Goal: Use online tool/utility: Utilize a website feature to perform a specific function

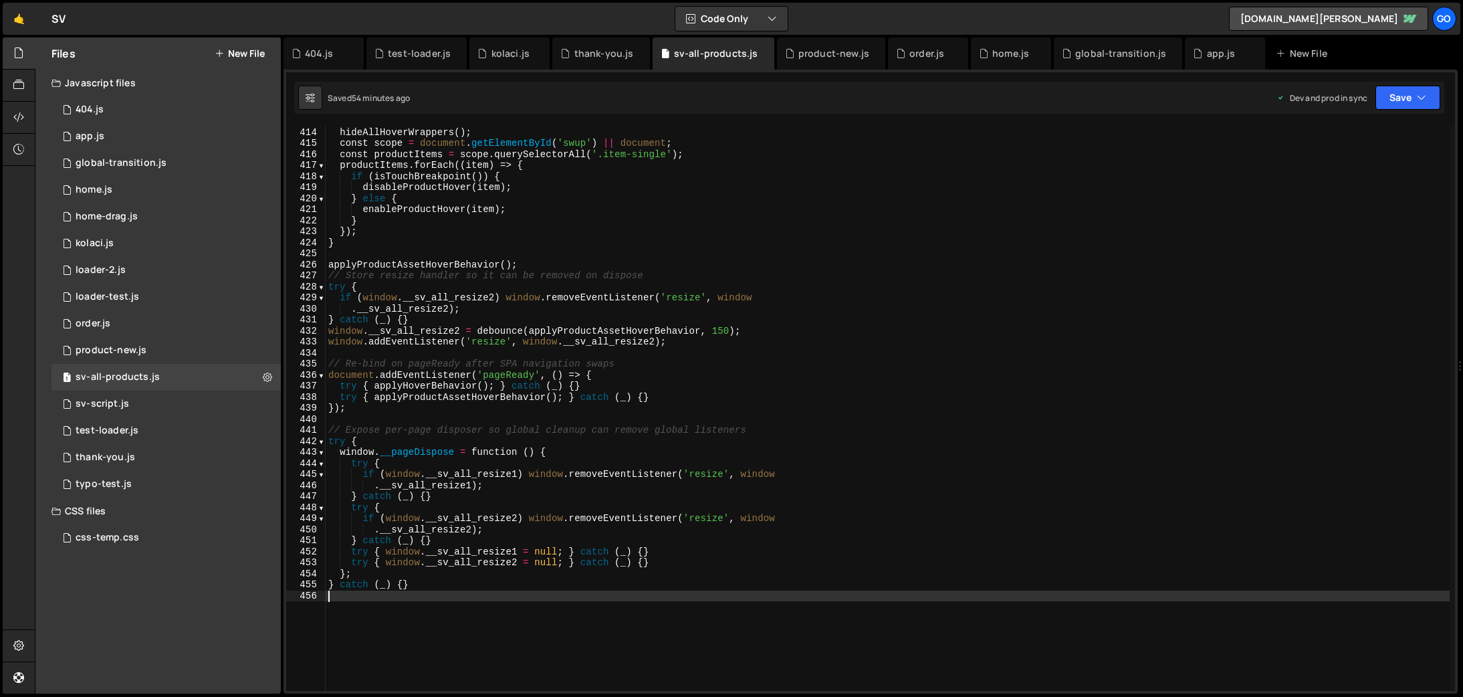
scroll to position [4555, 0]
click at [812, 49] on div "product-new.js" at bounding box center [833, 53] width 71 height 13
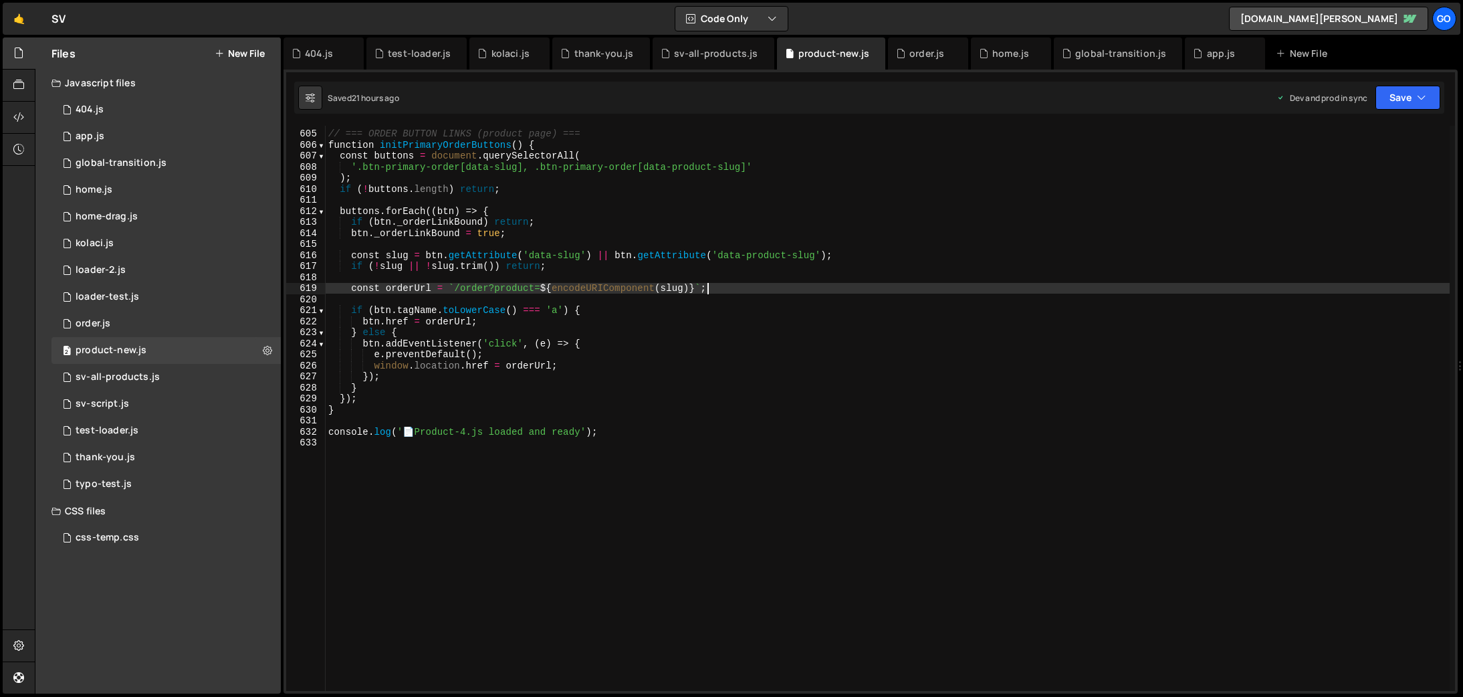
click at [848, 283] on div "// === ORDER BUTTON LINKS (product page) === function initPrimaryOrderButtons (…" at bounding box center [888, 410] width 1124 height 587
type textarea "console.log('📄 Product-4.js loaded and ready');"
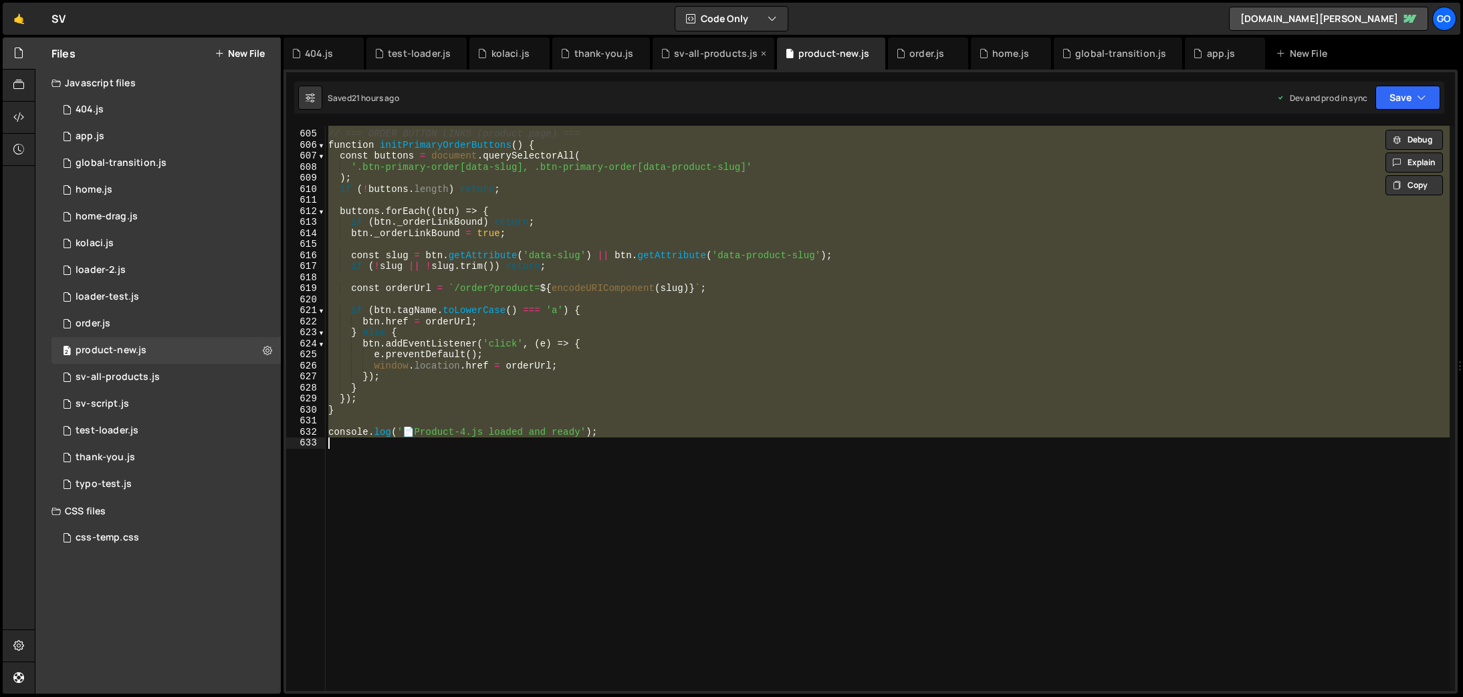
click at [699, 54] on div "sv-all-products.js" at bounding box center [716, 53] width 84 height 13
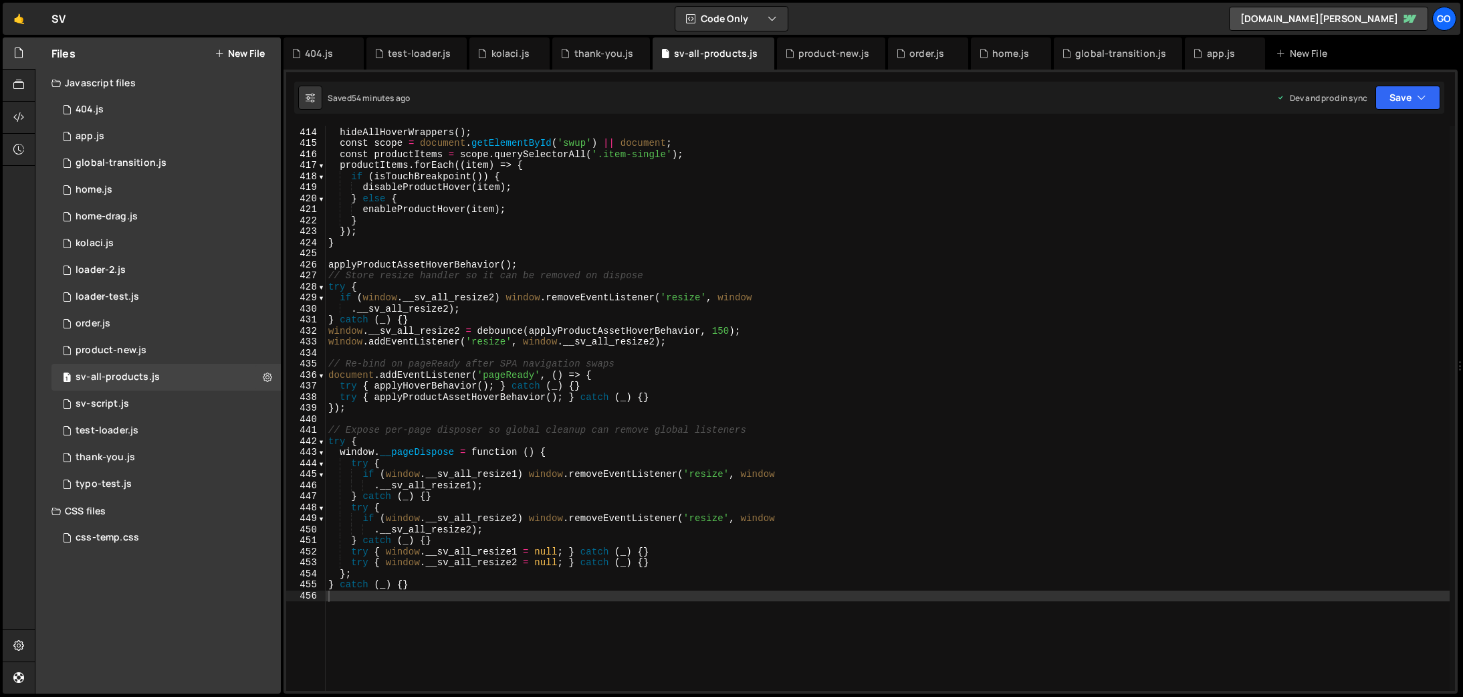
click at [745, 239] on div "function applyProductAssetHoverBehavior ( ) { hideAllHoverWrappers ( ) ; const …" at bounding box center [888, 409] width 1124 height 587
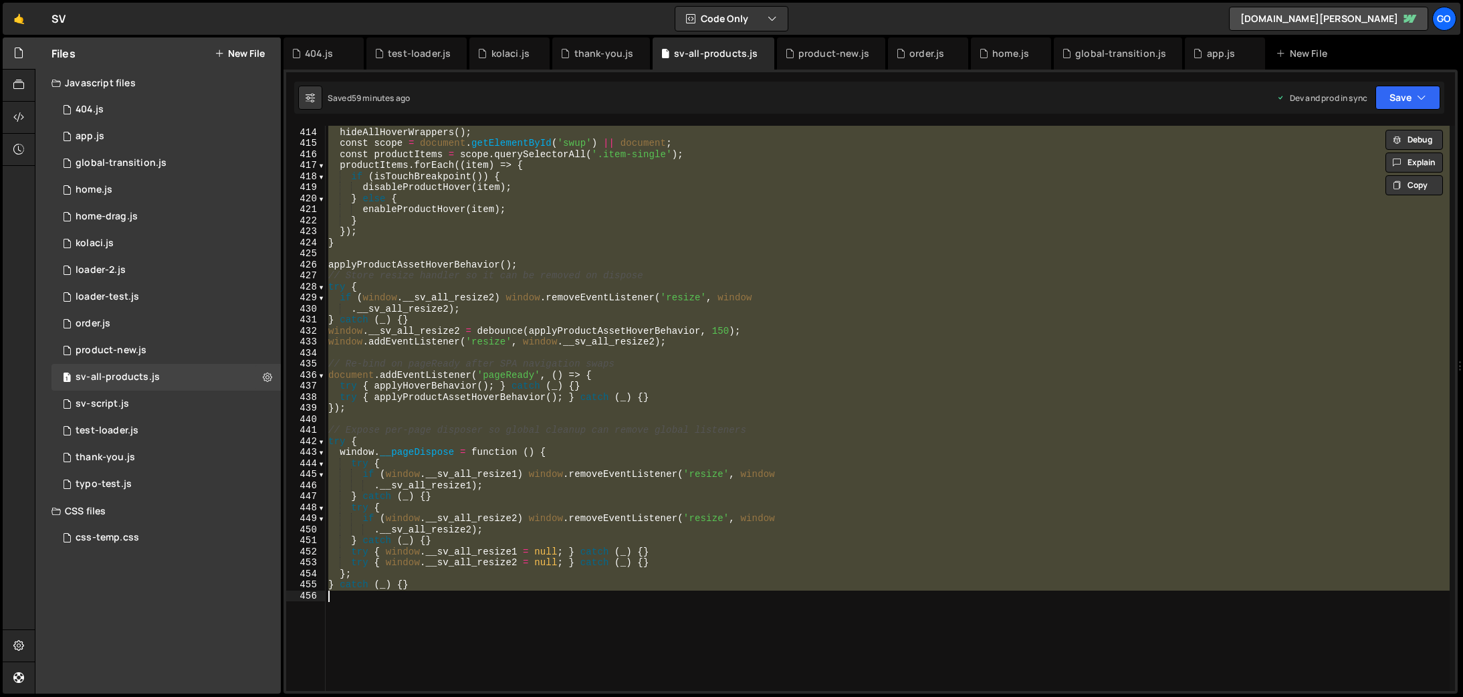
click at [484, 237] on div "function applyProductAssetHoverBehavior ( ) { hideAllHoverWrappers ( ) ; const …" at bounding box center [888, 408] width 1124 height 565
type textarea "}"
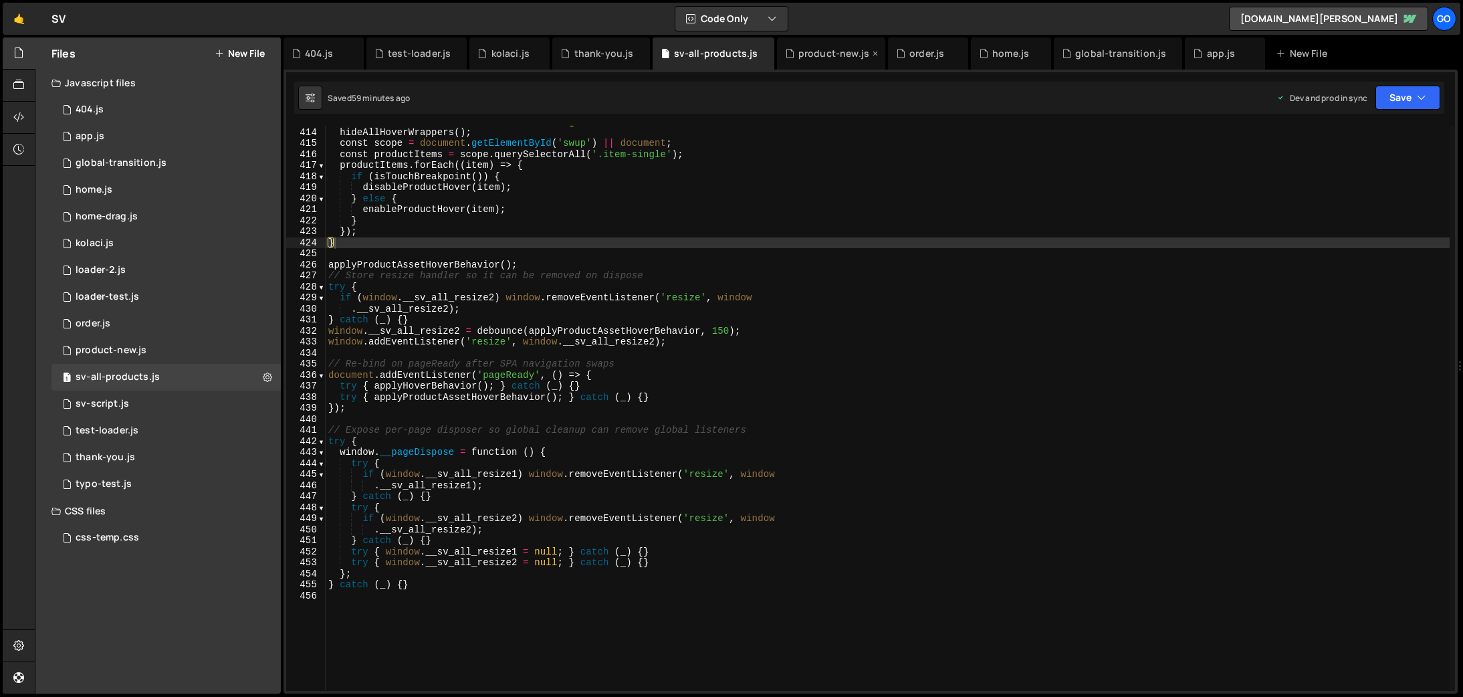
drag, startPoint x: 815, startPoint y: 53, endPoint x: 810, endPoint y: 247, distance: 194.0
click at [815, 53] on div "product-new.js" at bounding box center [833, 53] width 71 height 13
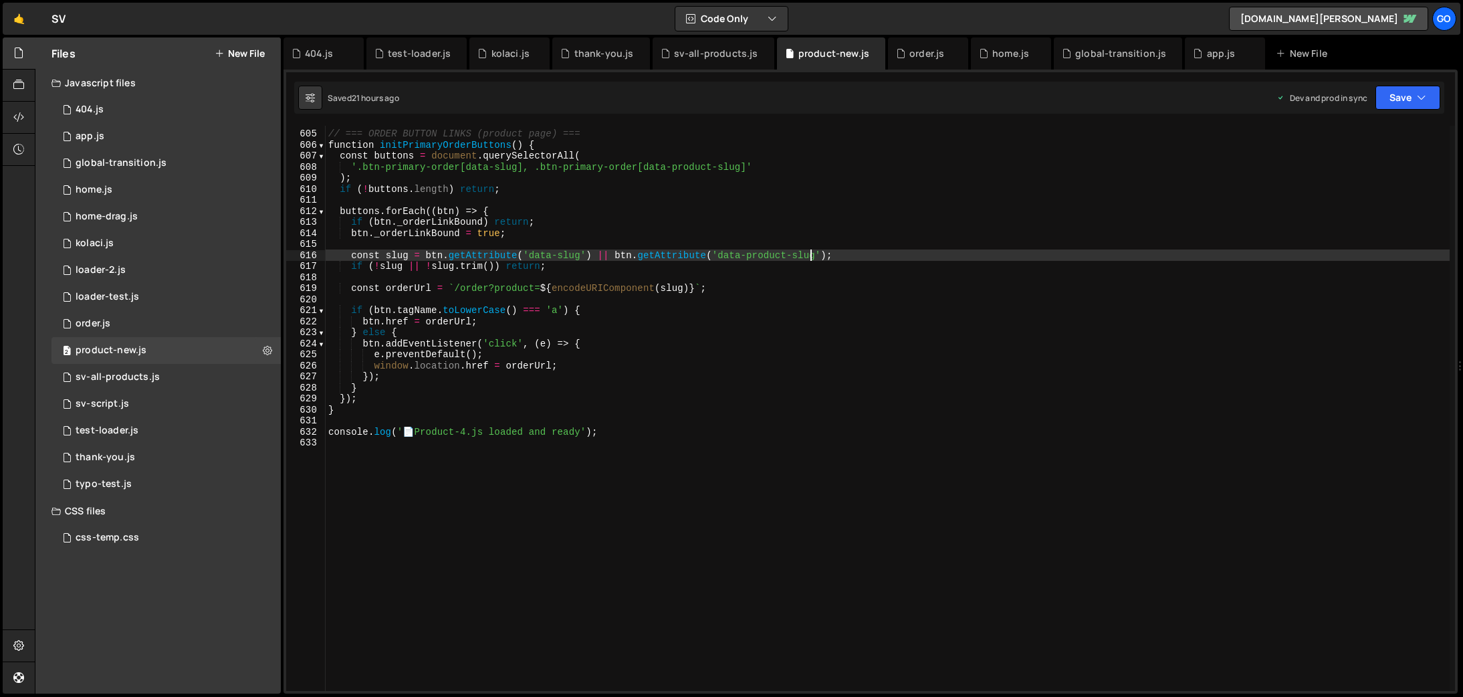
click at [810, 259] on div "// === ORDER BUTTON LINKS (product page) === function initPrimaryOrderButtons (…" at bounding box center [888, 410] width 1124 height 587
type textarea "console.log('📄 Product-4.js loaded and ready');"
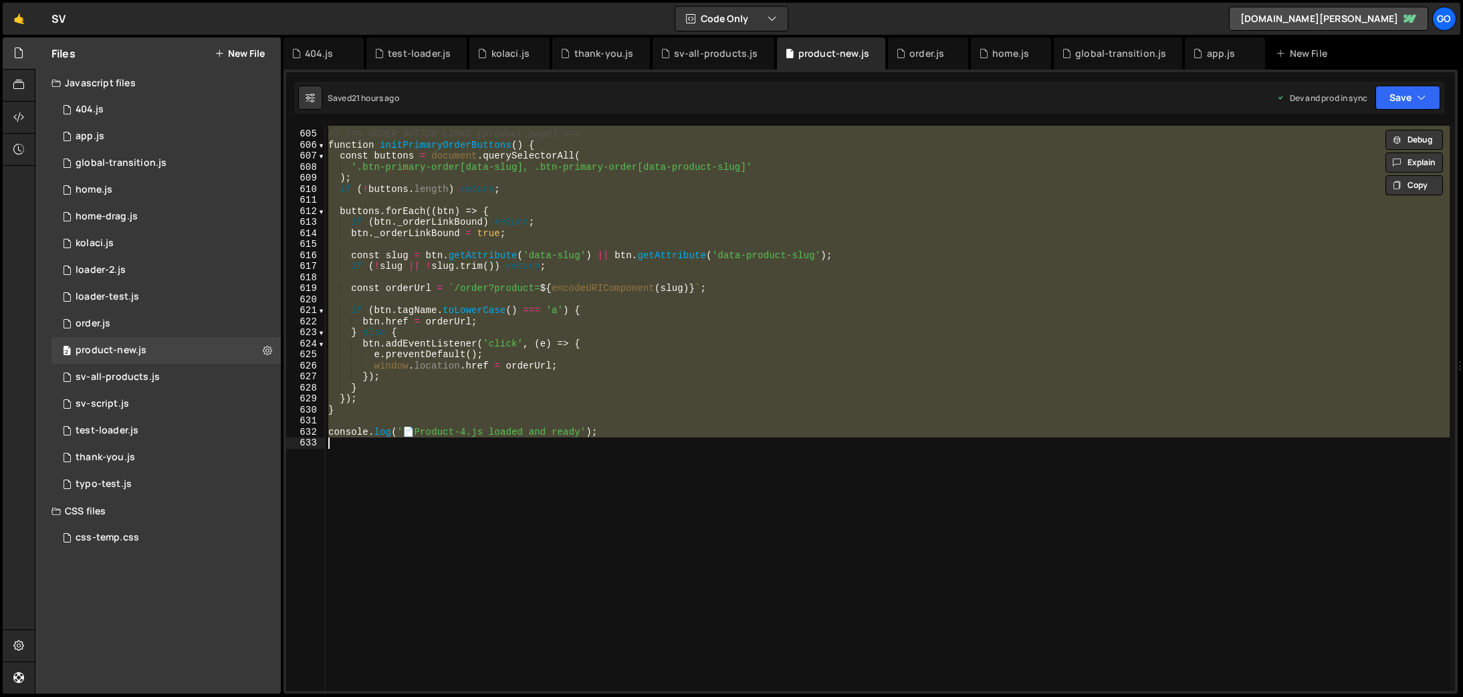
paste textarea
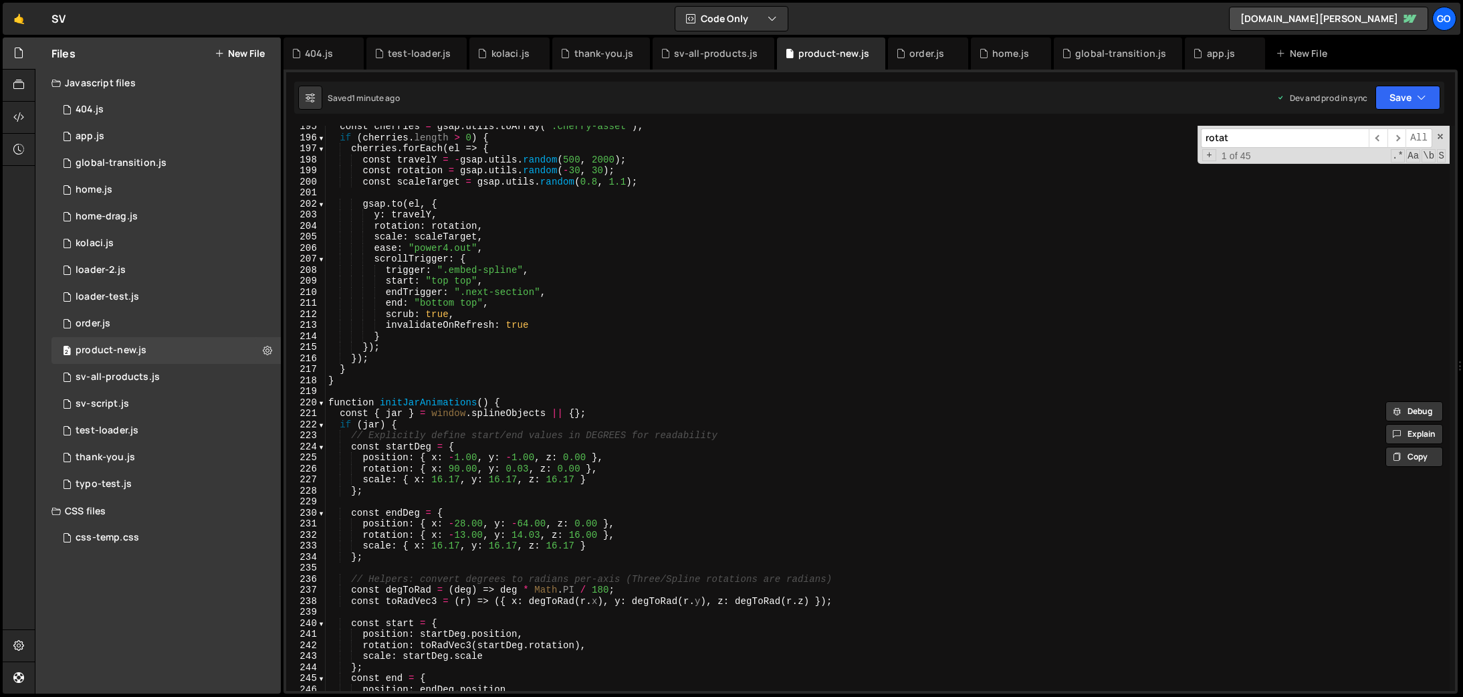
scroll to position [2212, 0]
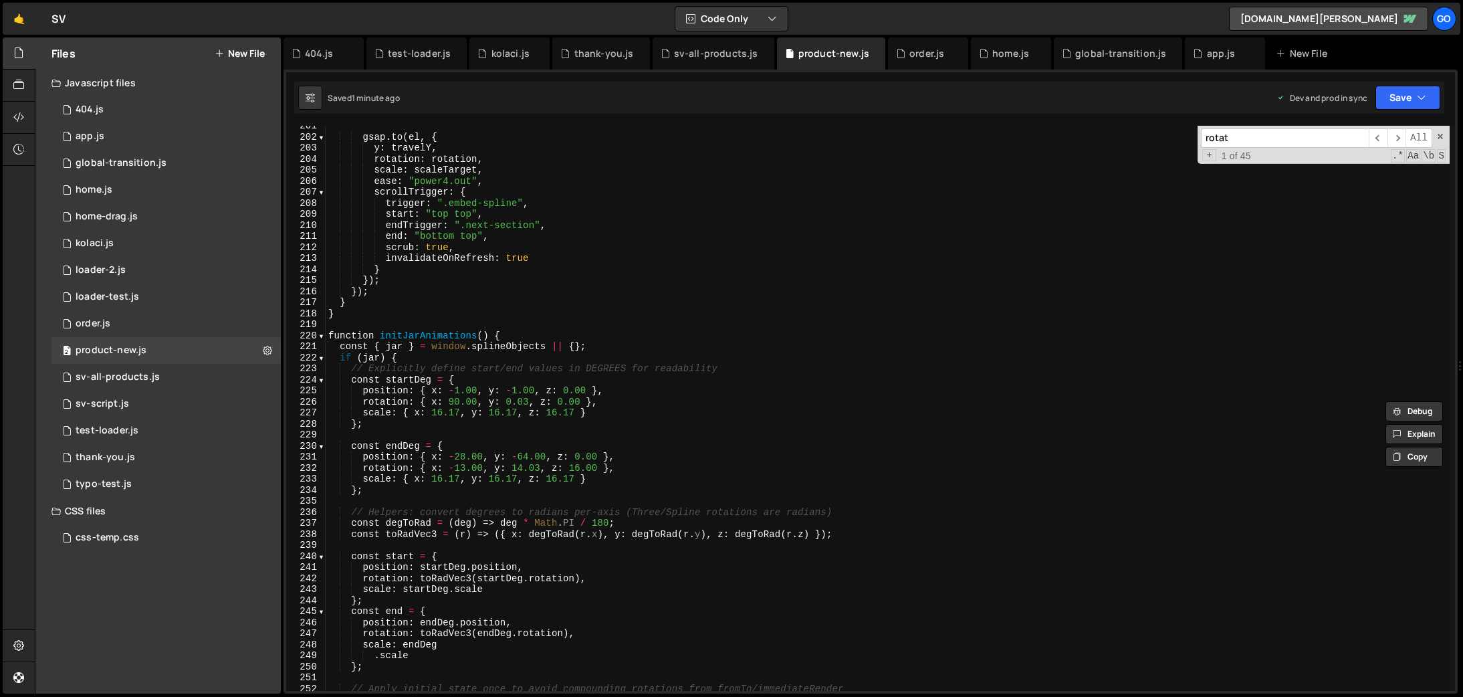
type input "rotat"
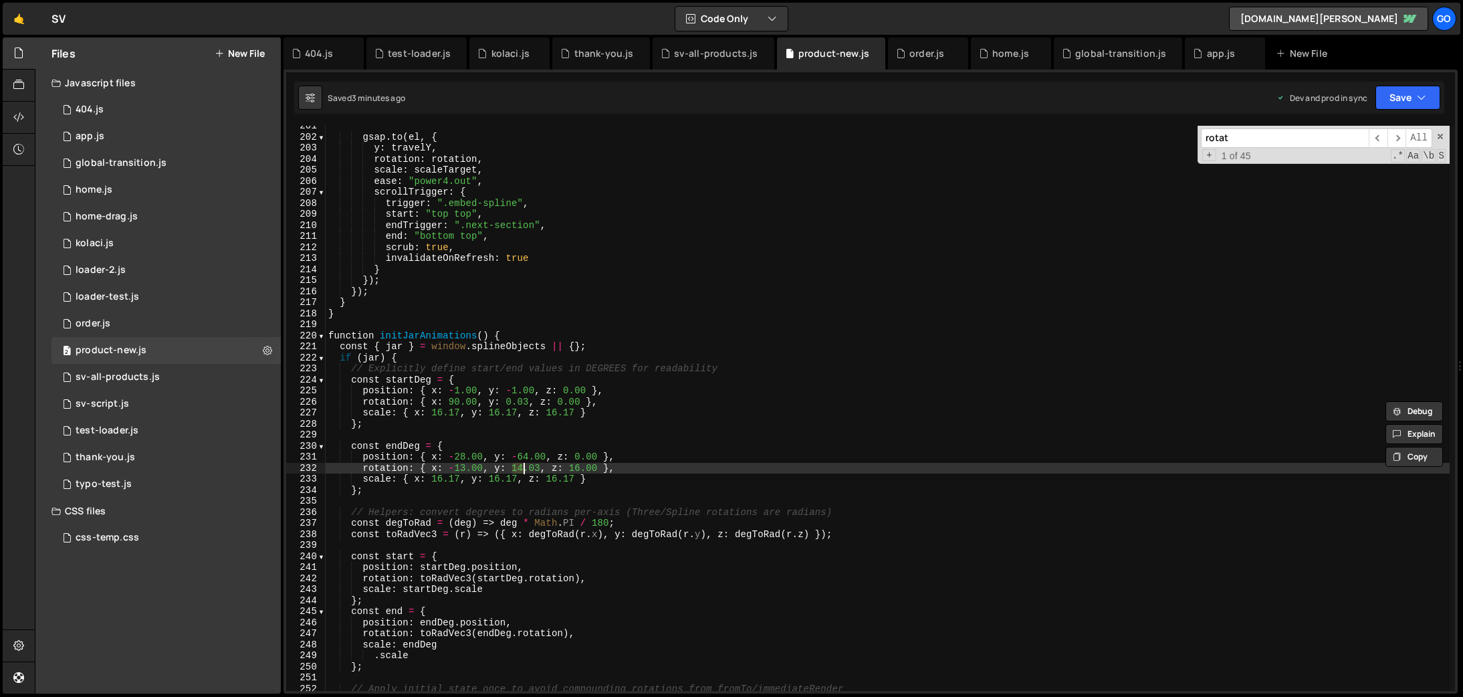
drag, startPoint x: 514, startPoint y: 465, endPoint x: 524, endPoint y: 465, distance: 9.4
click at [524, 465] on div "gsap . to ( el , { y : travelY , rotation : rotation , scale : scaleTarget , ea…" at bounding box center [888, 413] width 1124 height 587
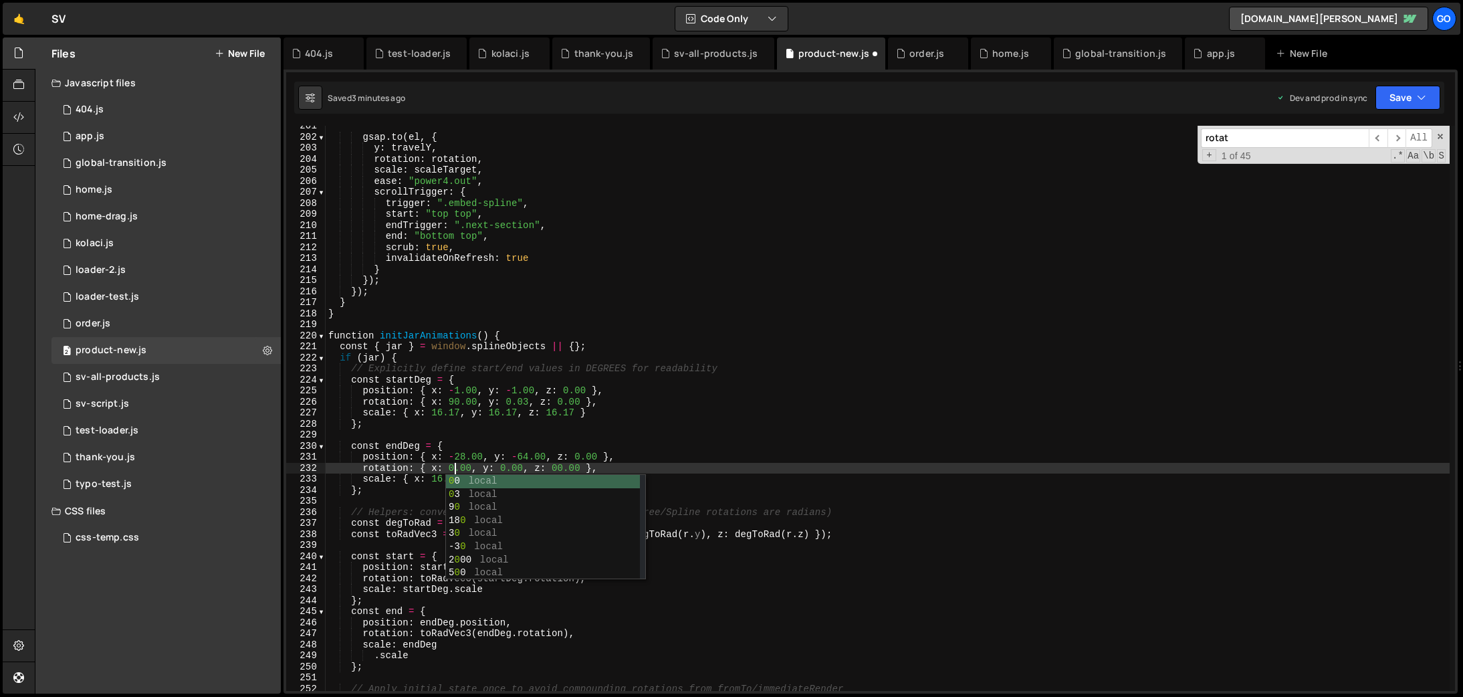
click at [723, 471] on div "gsap . to ( el , { y : travelY , rotation : rotation , scale : scaleTarget , ea…" at bounding box center [888, 413] width 1124 height 587
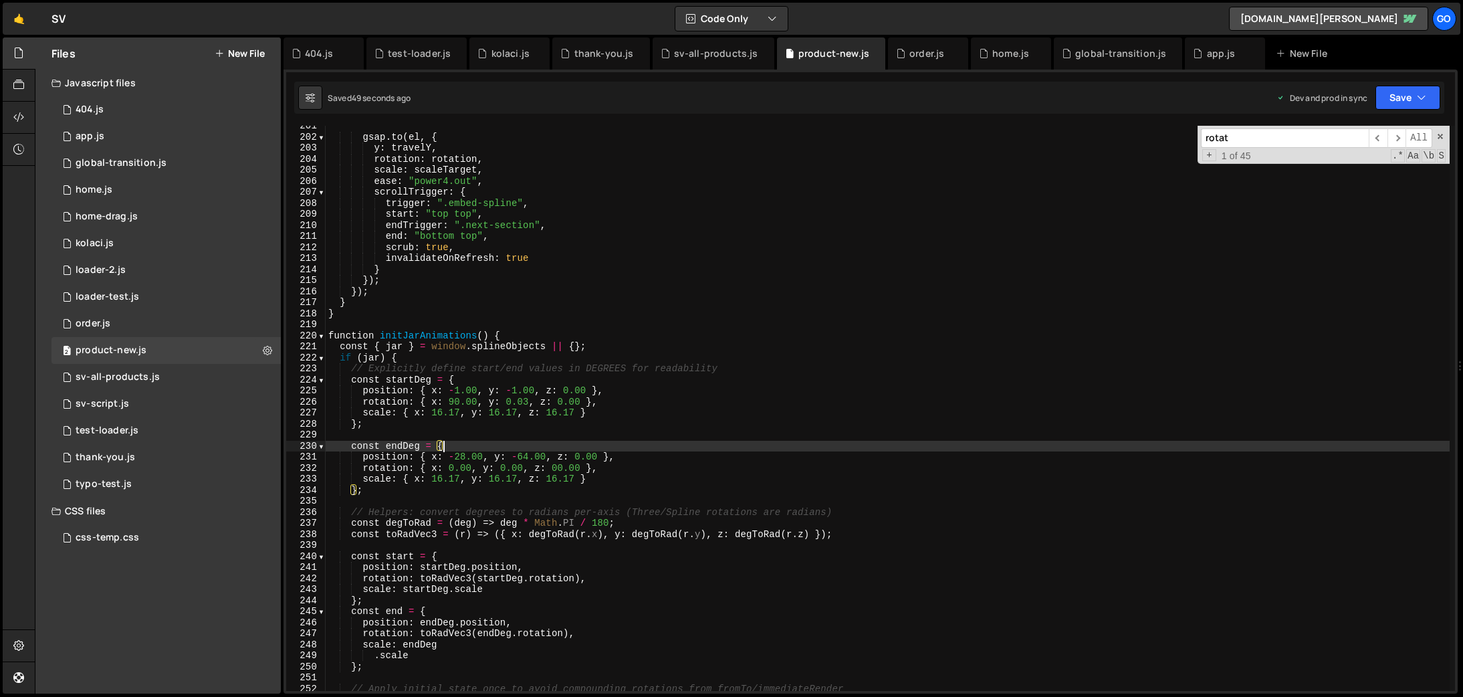
click at [554, 446] on div "gsap . to ( el , { y : travelY , rotation : rotation , scale : scaleTarget , ea…" at bounding box center [888, 413] width 1124 height 587
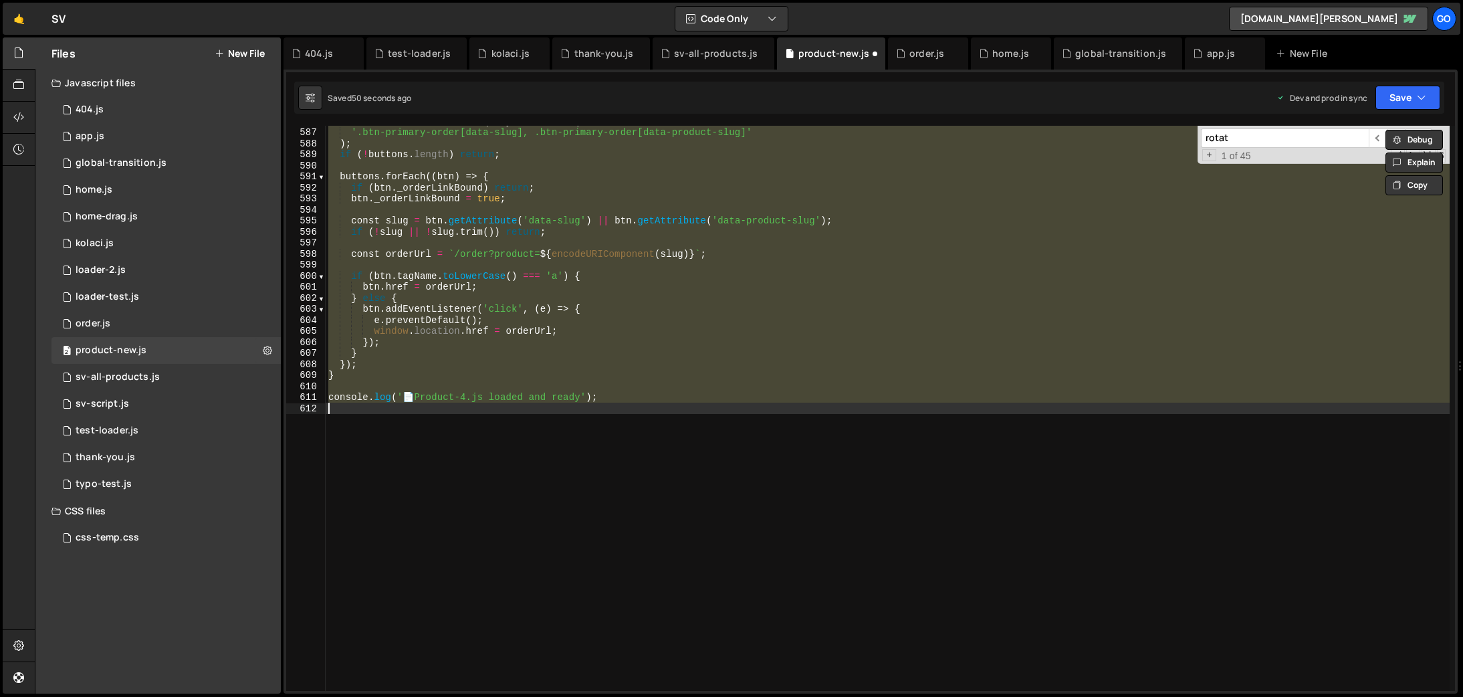
scroll to position [2266, 0]
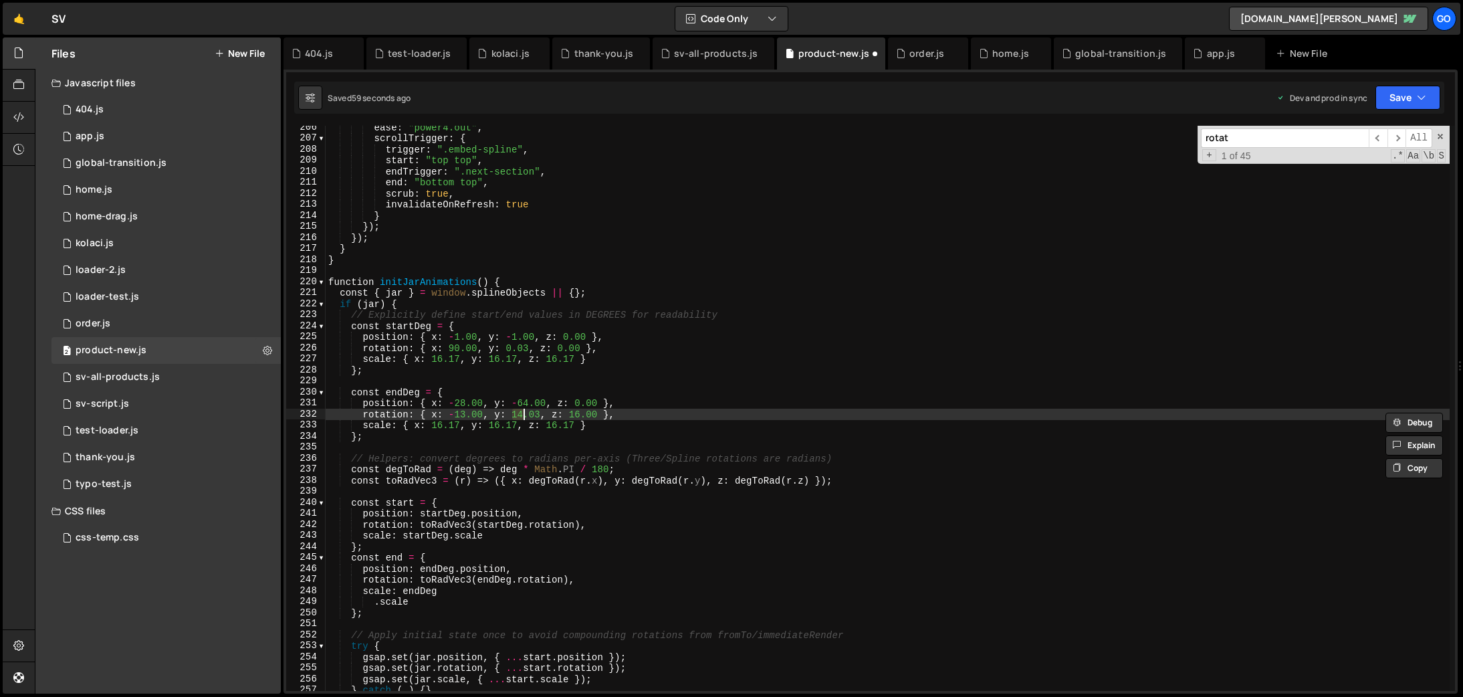
type textarea "console.log('📄 Product-4.js loaded and ready');"
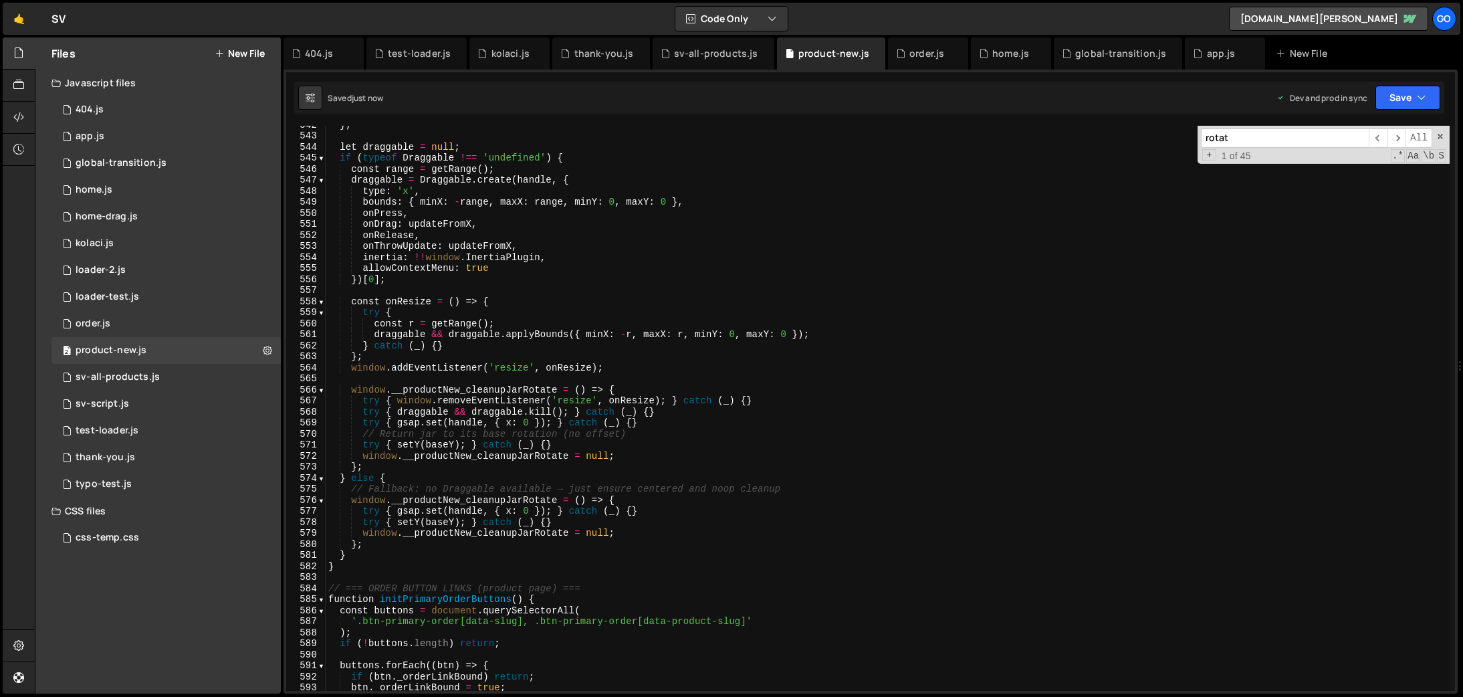
scroll to position [5924, 0]
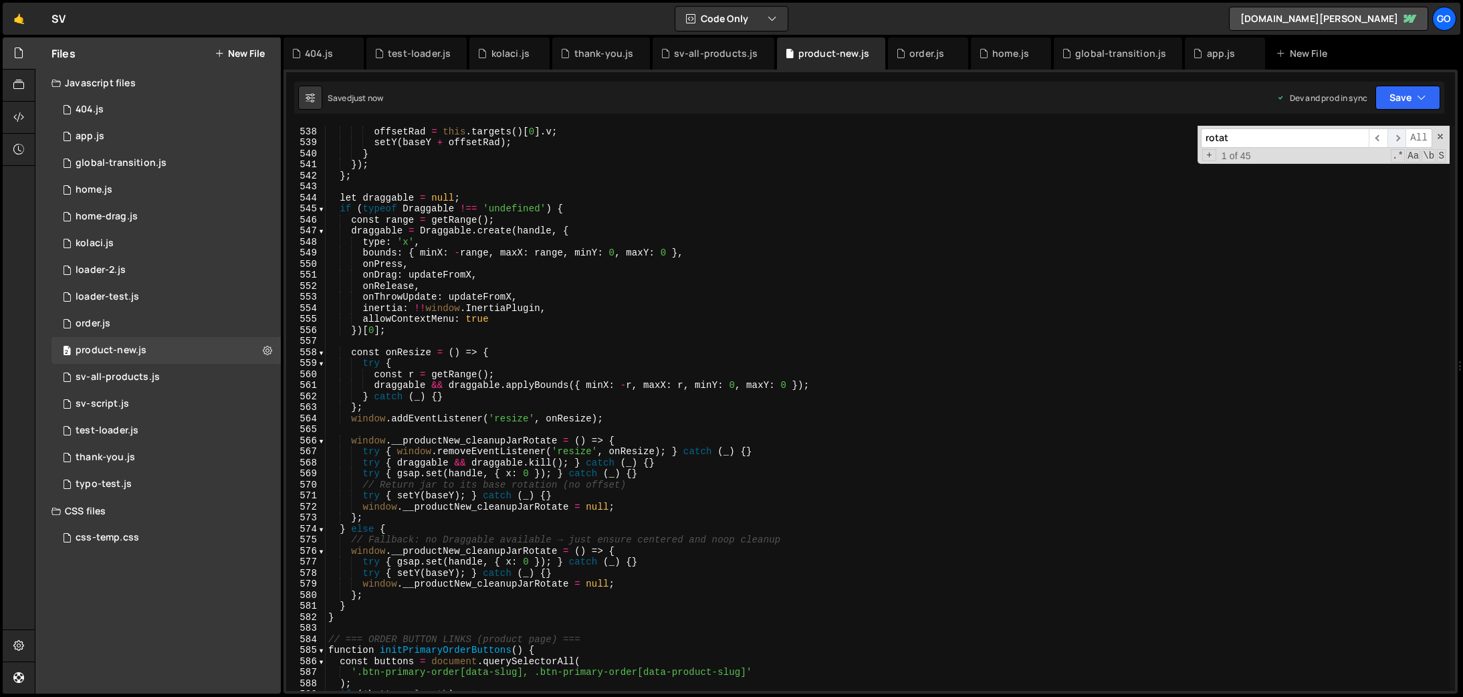
click at [1396, 139] on span "​" at bounding box center [1396, 137] width 19 height 19
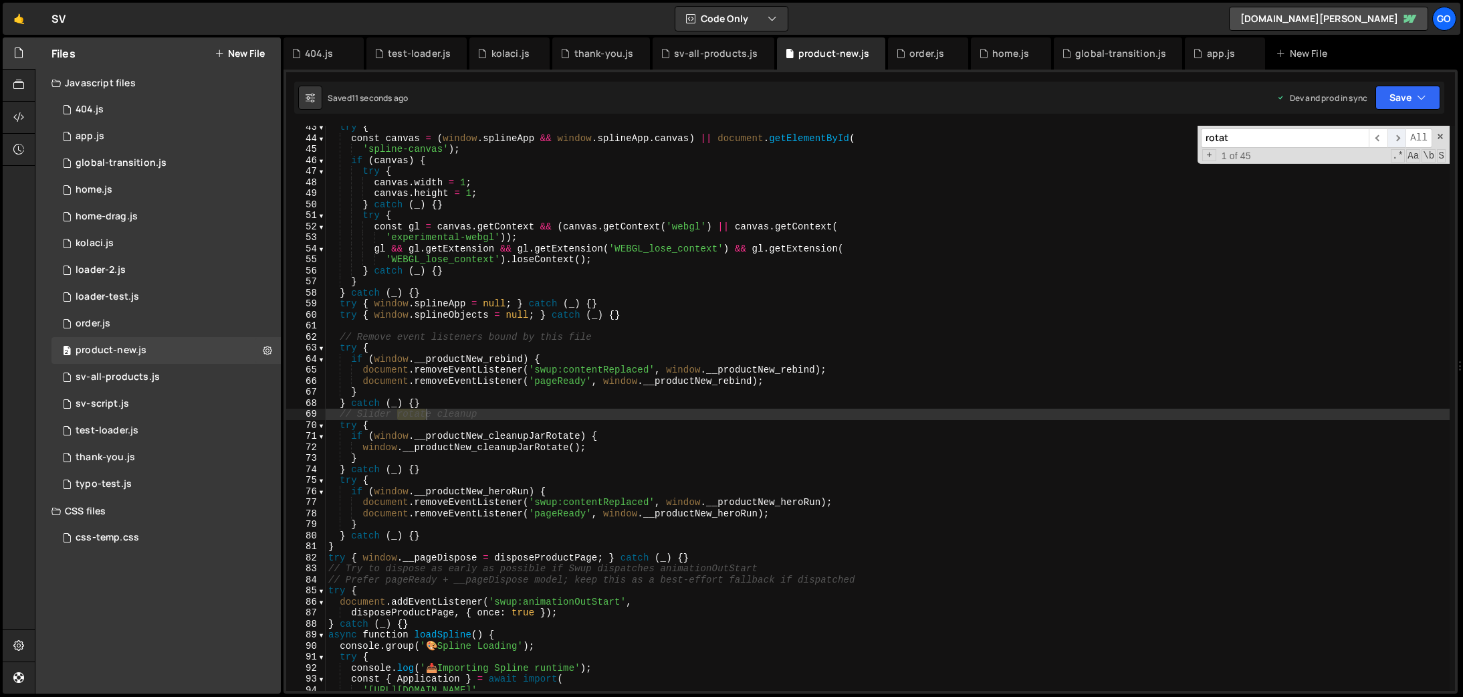
click at [1396, 136] on span "​" at bounding box center [1396, 137] width 19 height 19
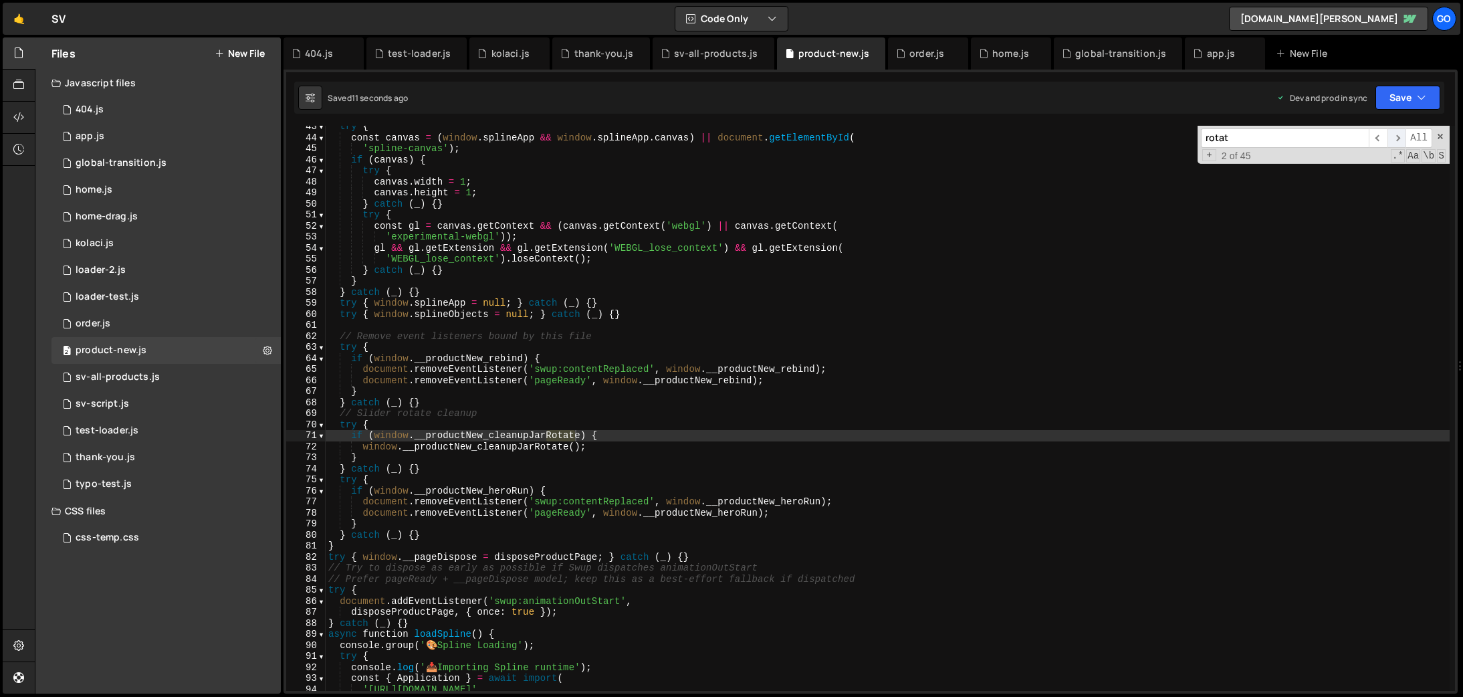
click at [1397, 136] on span "​" at bounding box center [1396, 137] width 19 height 19
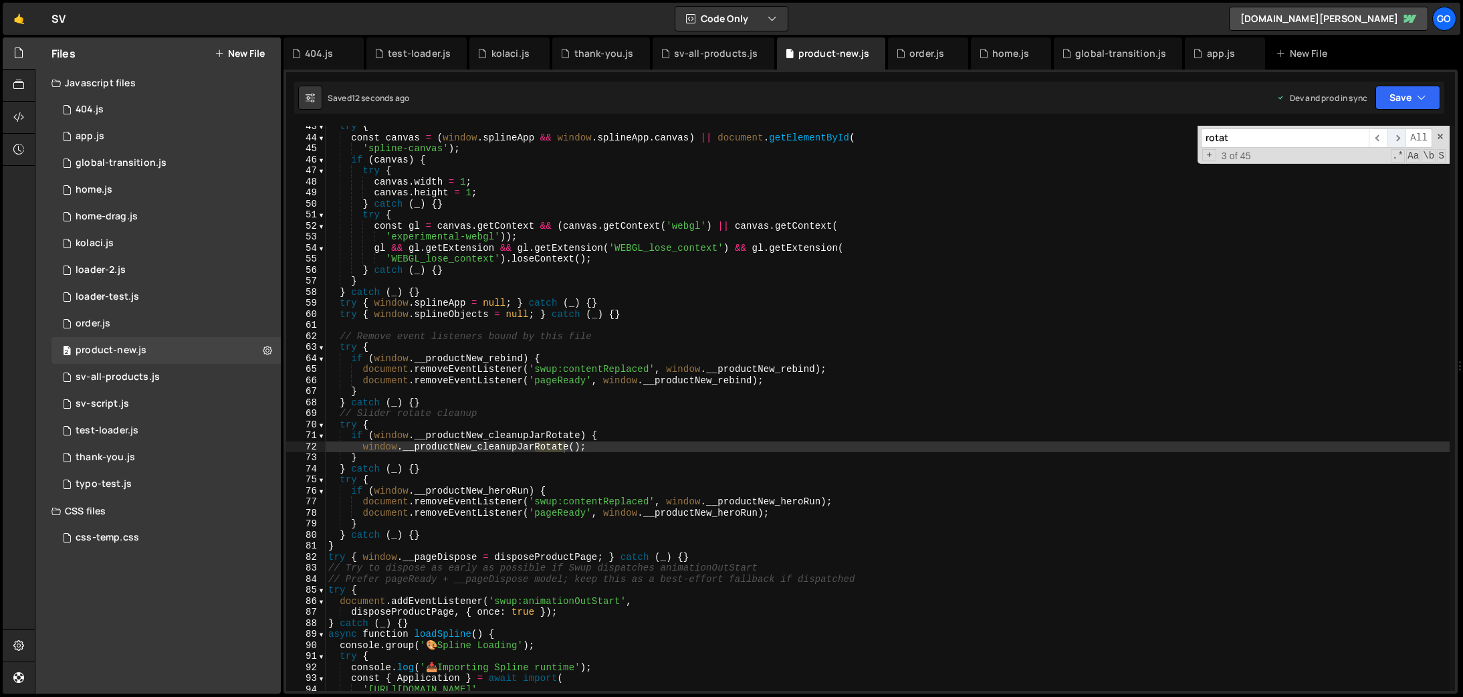
click at [1397, 136] on span "​" at bounding box center [1396, 137] width 19 height 19
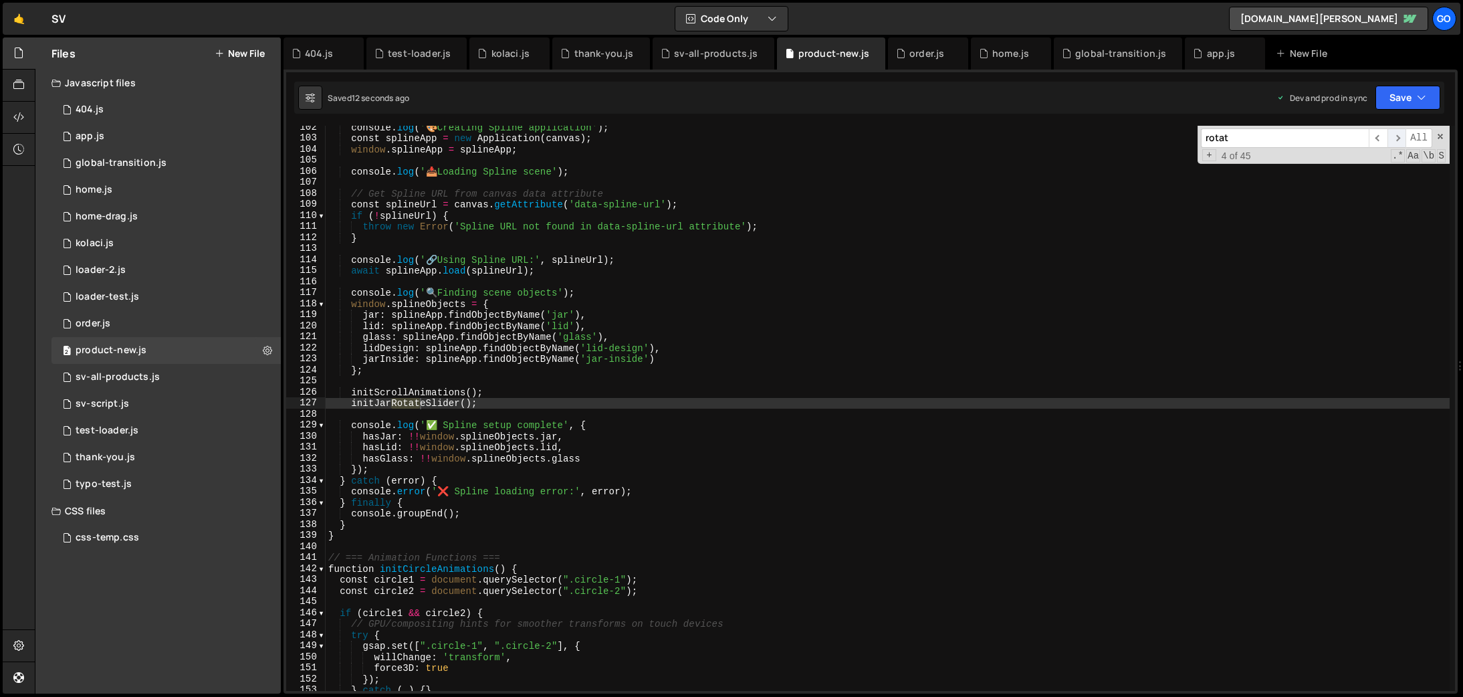
click at [1397, 136] on span "​" at bounding box center [1396, 137] width 19 height 19
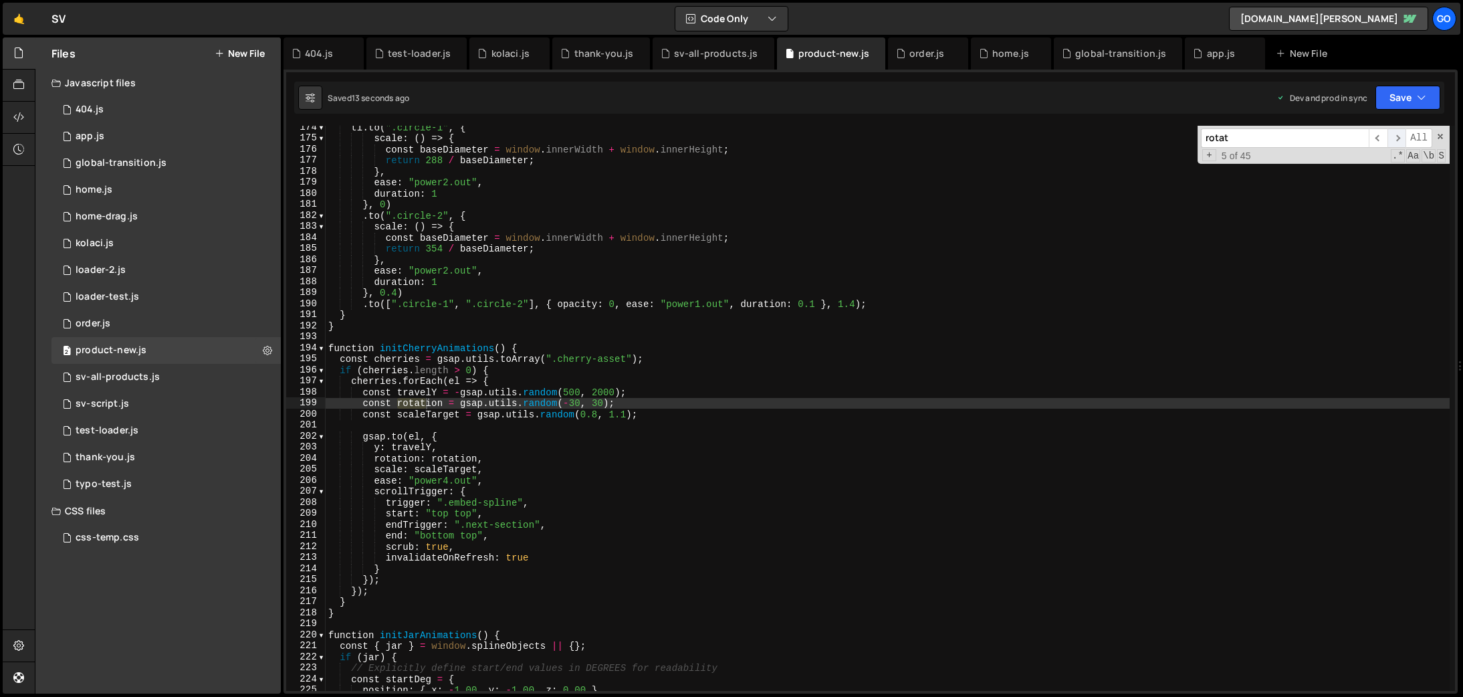
scroll to position [1913, 0]
click at [1397, 136] on span "​" at bounding box center [1396, 137] width 19 height 19
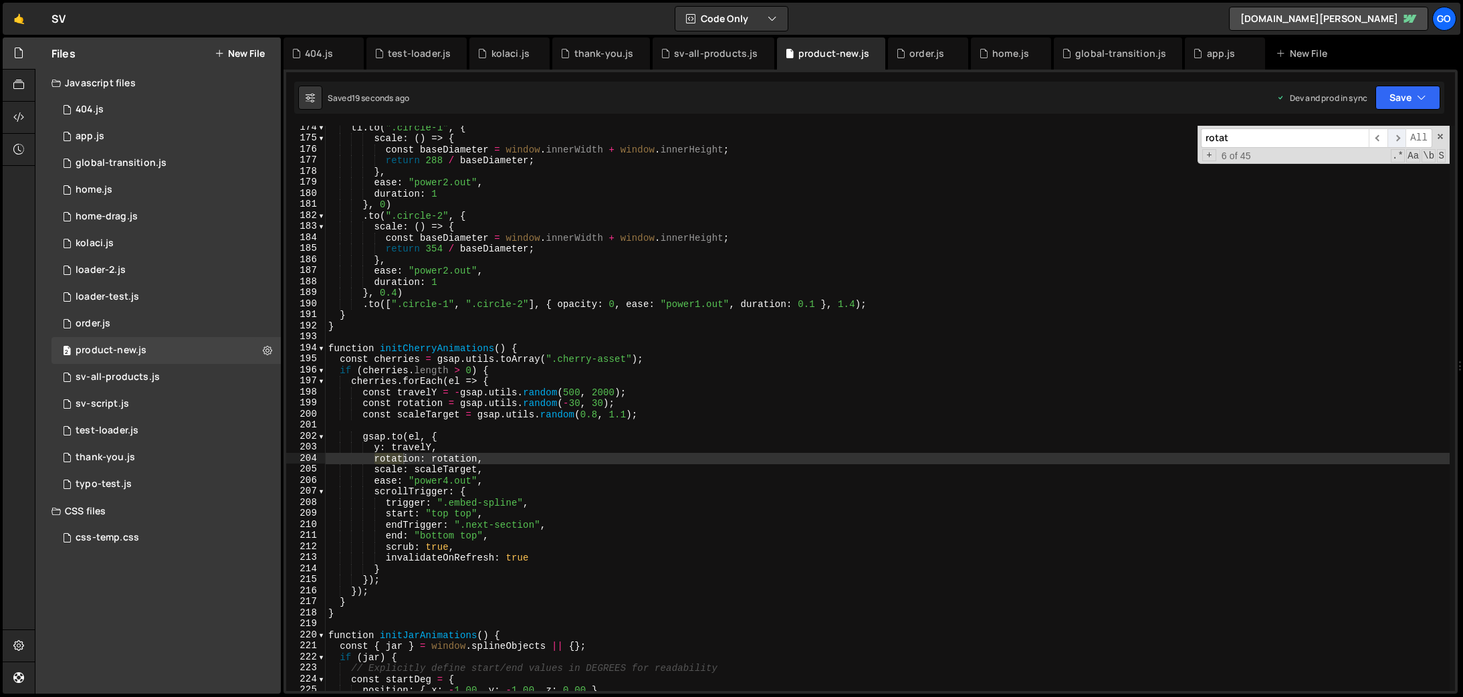
click at [1397, 136] on span "​" at bounding box center [1396, 137] width 19 height 19
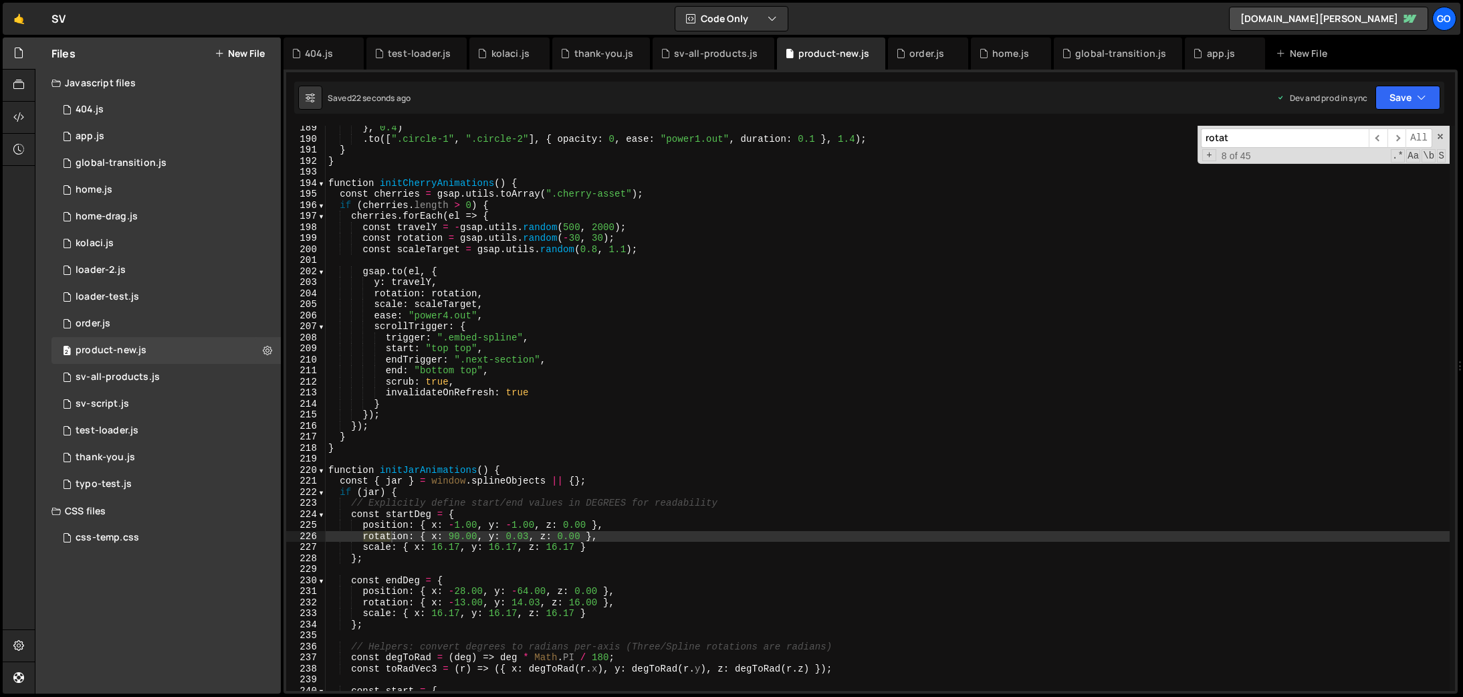
scroll to position [2077, 0]
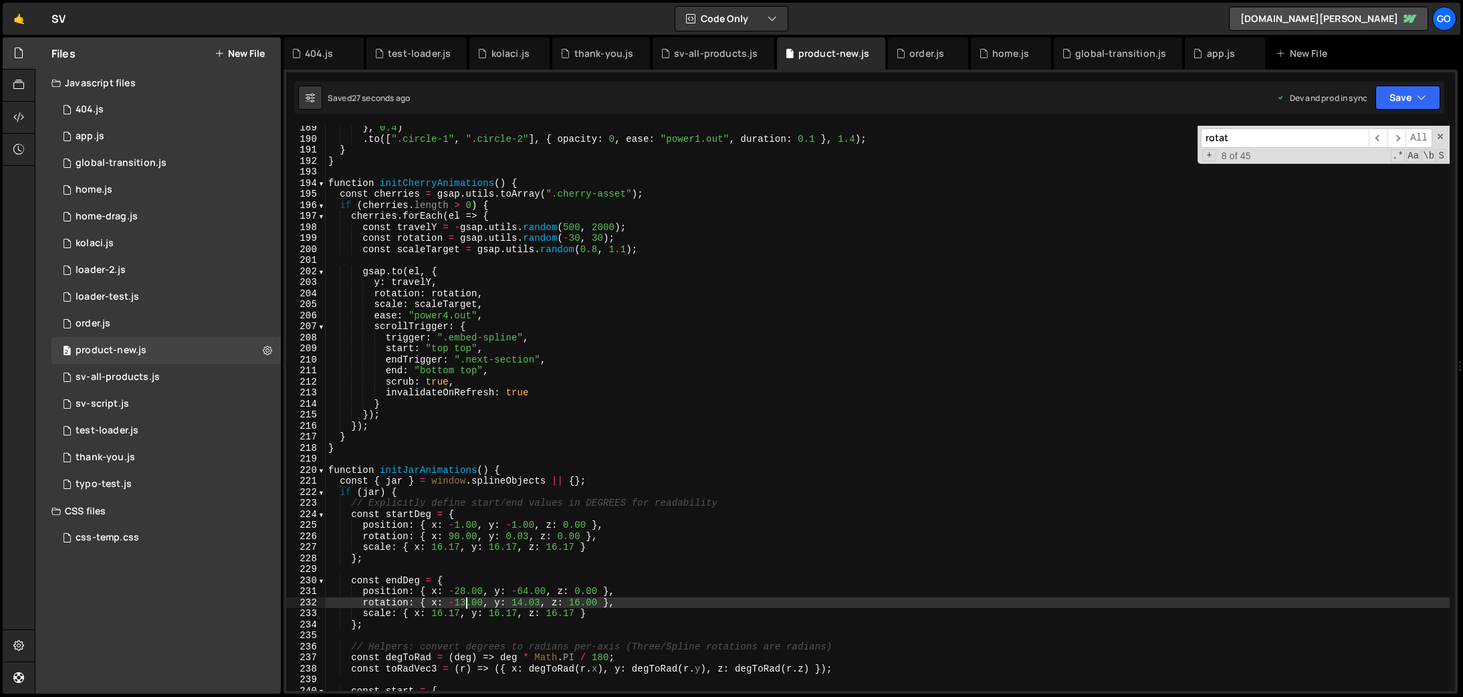
click at [466, 600] on div "} , 0.4 ) . to ([ ".circle-1" , ".circle-2" ] , { opacity : 0 , ease : "power1.…" at bounding box center [888, 415] width 1124 height 587
click at [429, 608] on div "} , 0.4 ) . to ([ ".circle-1" , ".circle-2" ] , { opacity : 0 , ease : "power1.…" at bounding box center [888, 415] width 1124 height 587
drag, startPoint x: 511, startPoint y: 603, endPoint x: 594, endPoint y: 562, distance: 93.0
click at [510, 603] on div "} , 0.4 ) . to ([ ".circle-1" , ".circle-2" ] , { opacity : 0 , ease : "power1.…" at bounding box center [888, 415] width 1124 height 587
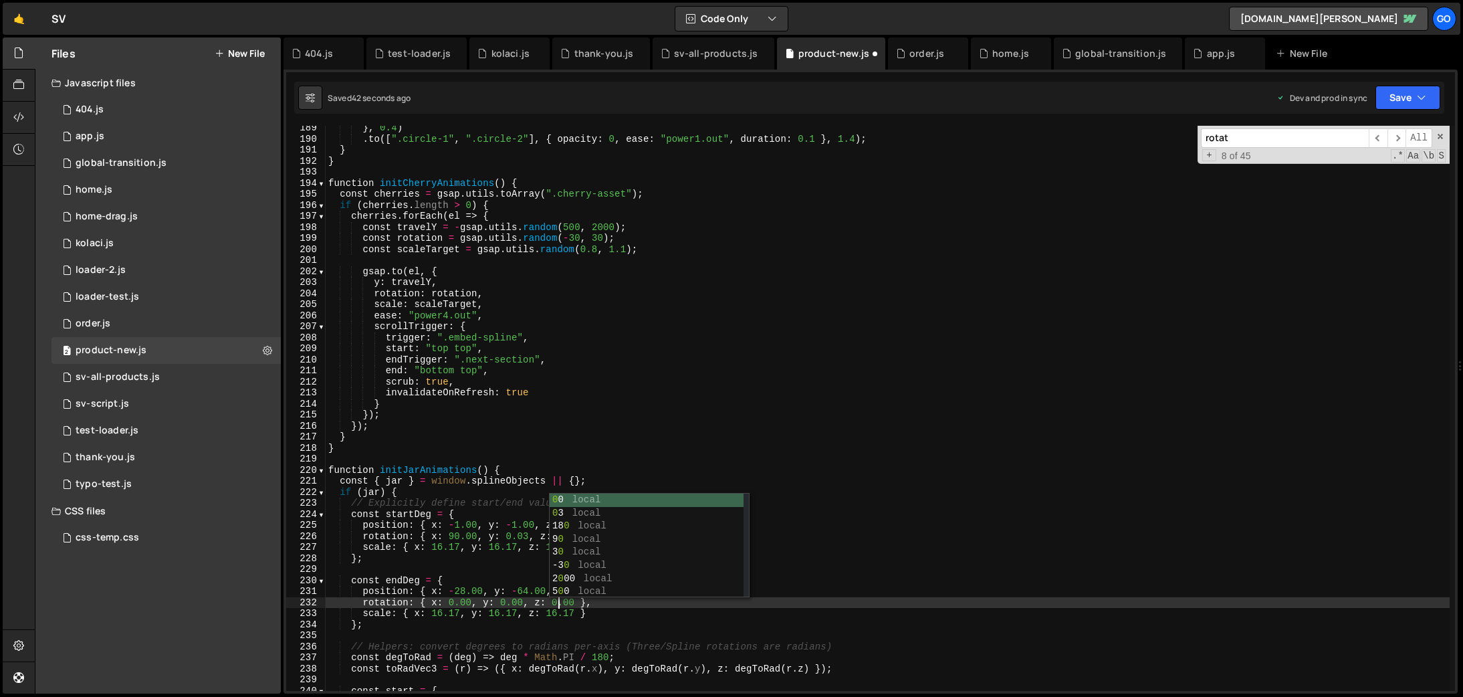
scroll to position [0, 15]
click at [507, 532] on div "} , 0.4 ) . to ([ ".circle-1" , ".circle-2" ] , { opacity : 0 , ease : "power1.…" at bounding box center [888, 415] width 1124 height 587
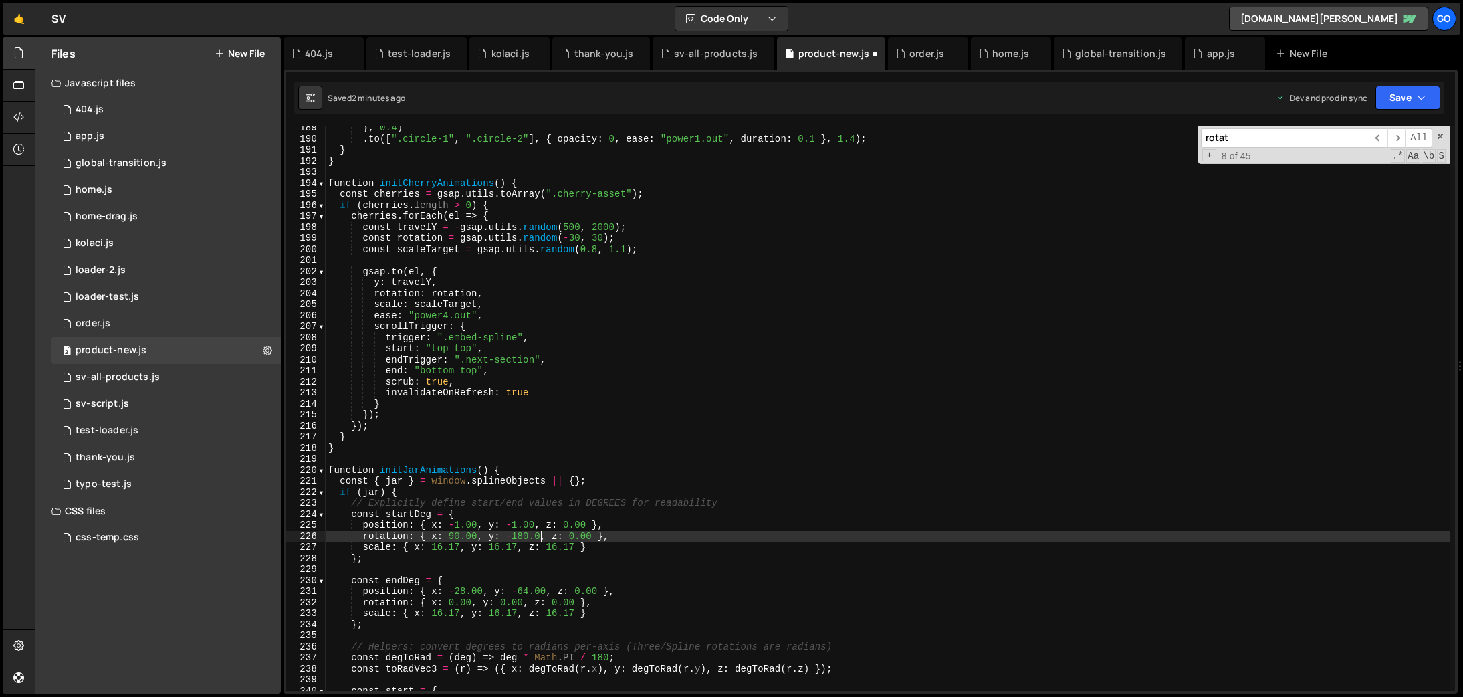
scroll to position [0, 15]
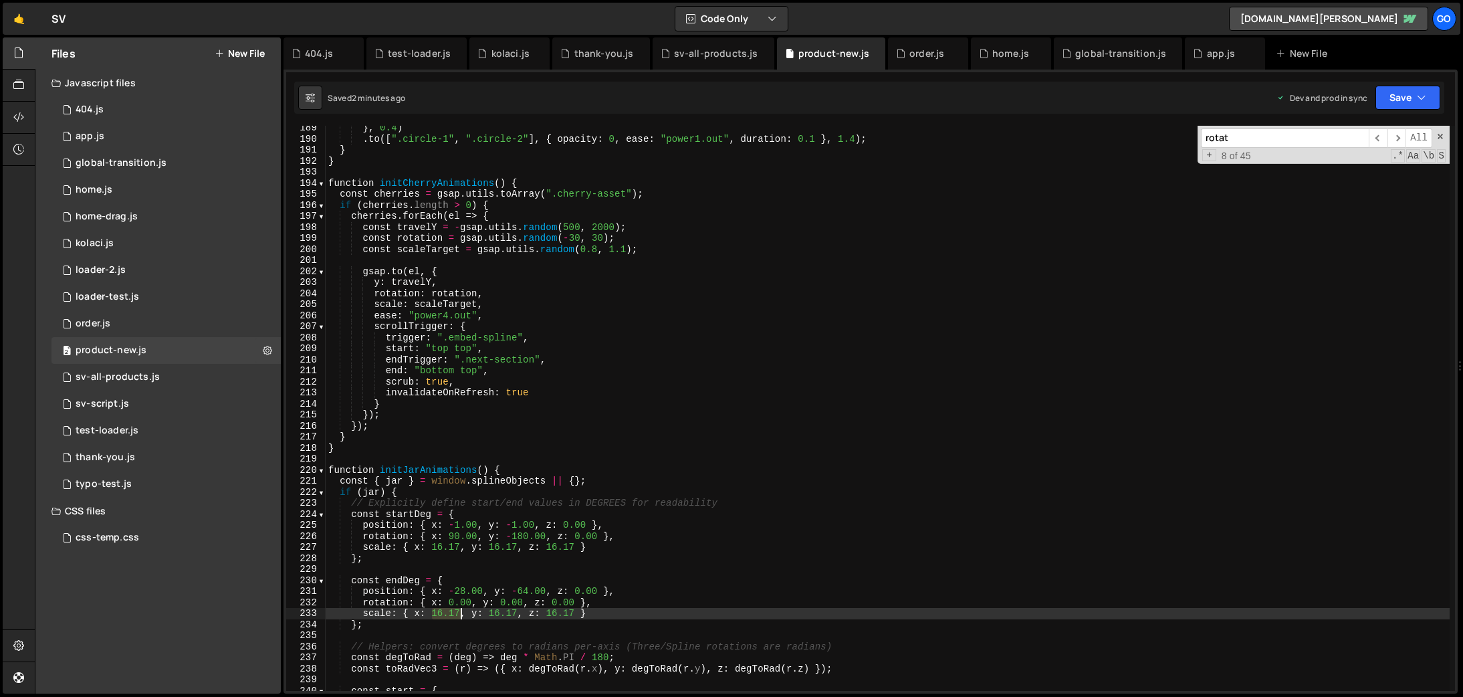
drag, startPoint x: 432, startPoint y: 613, endPoint x: 461, endPoint y: 611, distance: 28.8
click at [461, 611] on div "} , 0.4 ) . to ([ ".circle-1" , ".circle-2" ] , { opacity : 0 , ease : "power1.…" at bounding box center [888, 415] width 1124 height 587
type textarea "scale: { x: 16.17, y: 16.17, z: 16.17 }"
